Goal: Find specific page/section: Find specific page/section

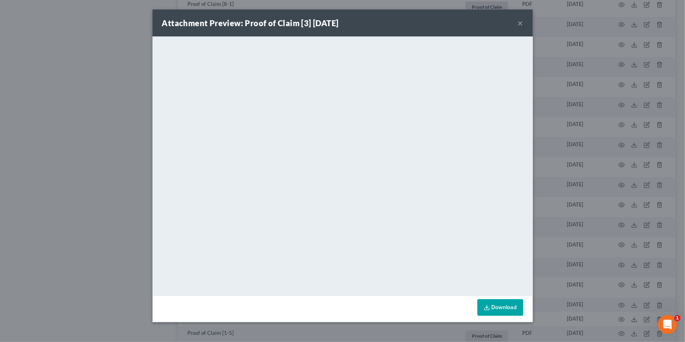
click at [90, 172] on div "Attachment Preview: Proof of Claim [3] 08/11/2025 × <object ng-attr-data='https…" at bounding box center [342, 171] width 685 height 342
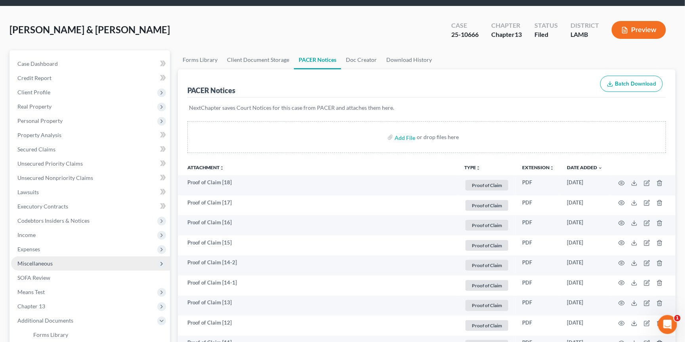
scroll to position [50, 0]
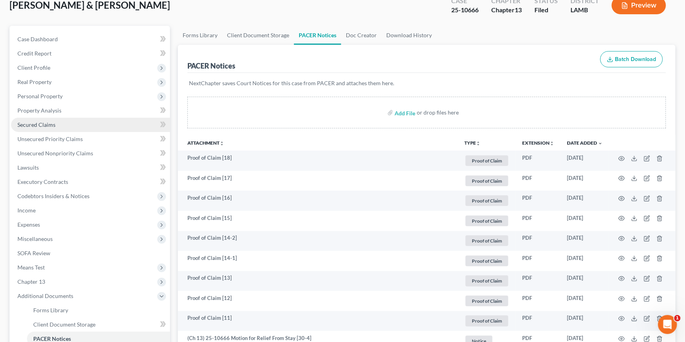
click at [63, 123] on link "Secured Claims" at bounding box center [90, 125] width 159 height 14
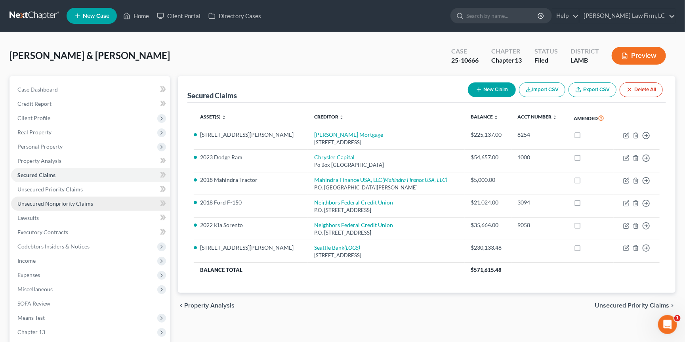
click at [101, 205] on link "Unsecured Nonpriority Claims" at bounding box center [90, 204] width 159 height 14
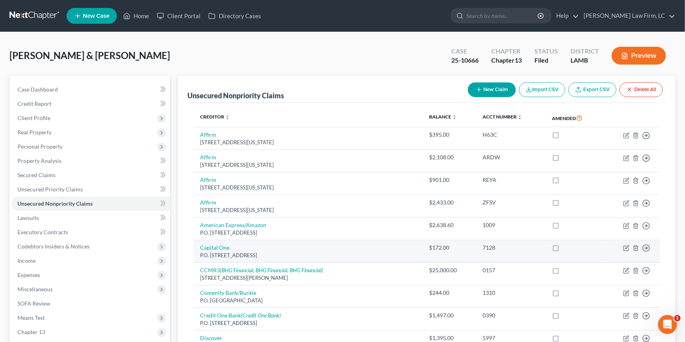
scroll to position [2, 0]
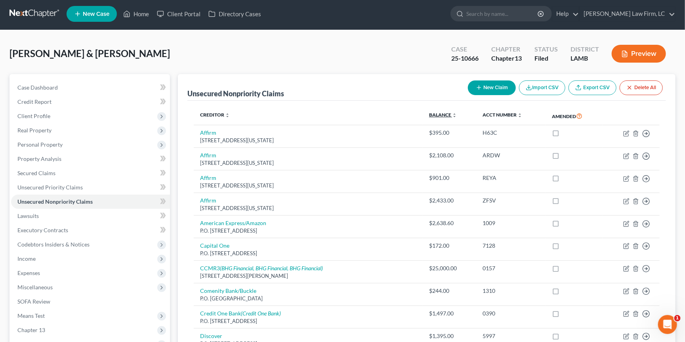
click at [439, 113] on link "Balance expand_more expand_less unfold_more" at bounding box center [443, 115] width 28 height 6
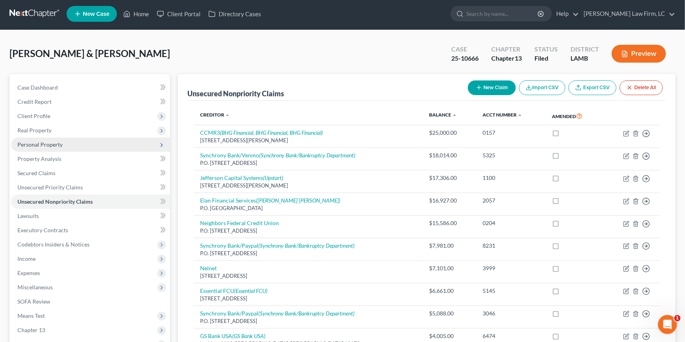
click at [44, 141] on span "Personal Property" at bounding box center [39, 144] width 45 height 7
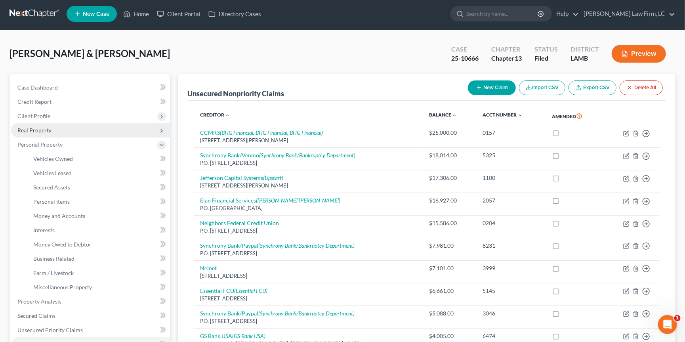
click at [46, 128] on span "Real Property" at bounding box center [34, 130] width 34 height 7
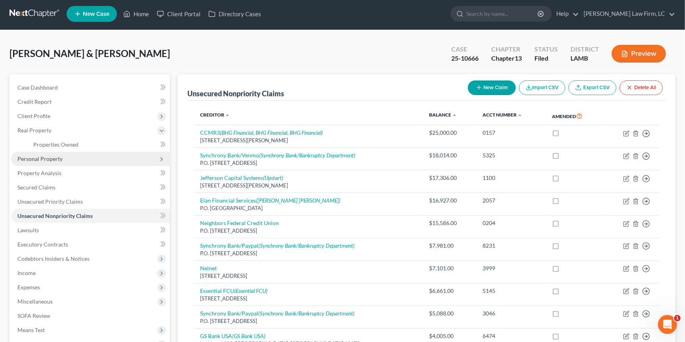
click at [60, 155] on span "Personal Property" at bounding box center [39, 158] width 45 height 7
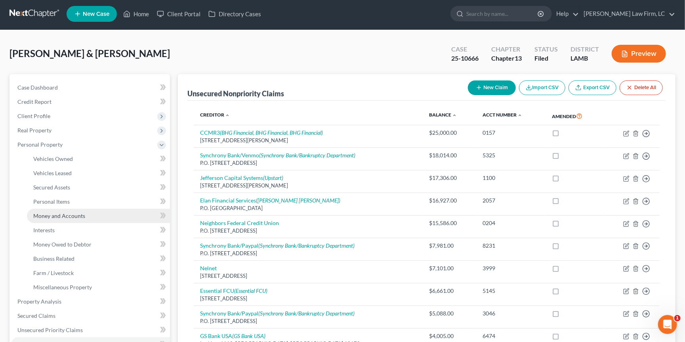
click at [68, 212] on span "Money and Accounts" at bounding box center [59, 215] width 52 height 7
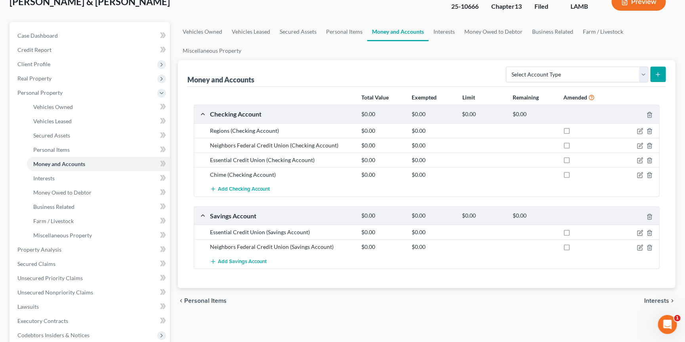
scroll to position [48, 0]
